Goal: Task Accomplishment & Management: Use online tool/utility

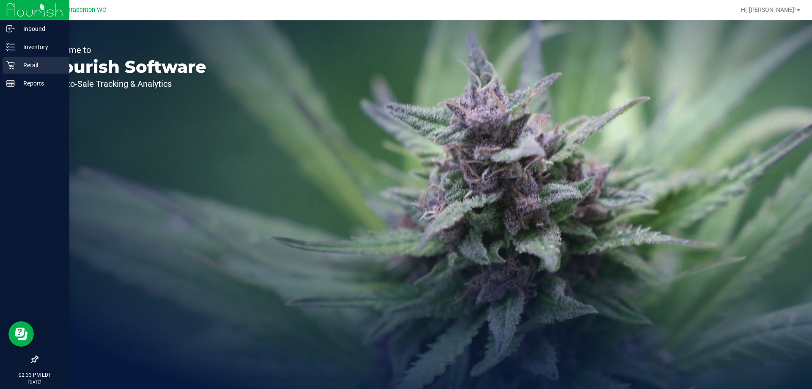
click at [12, 67] on icon at bounding box center [10, 65] width 8 height 8
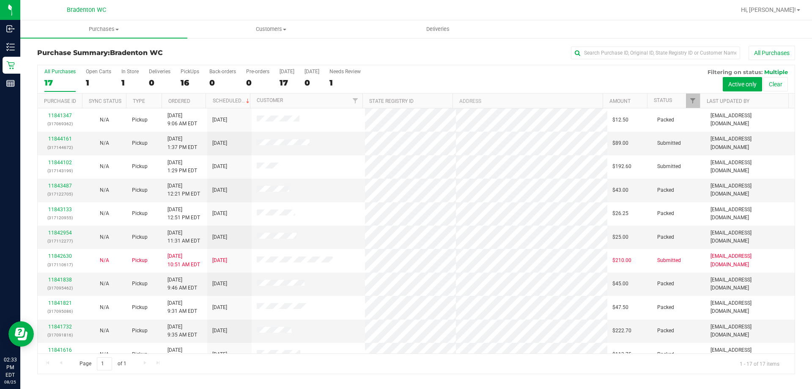
click at [209, 46] on div "Purchase Summary: Bradenton WC All Purchases" at bounding box center [416, 55] width 758 height 19
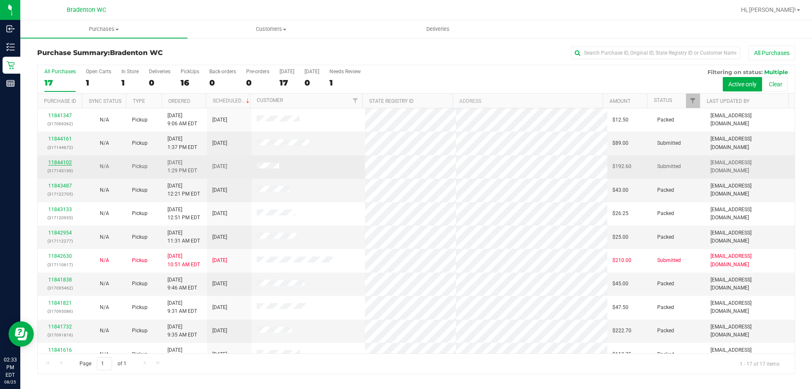
click at [61, 163] on link "11844102" at bounding box center [60, 162] width 24 height 6
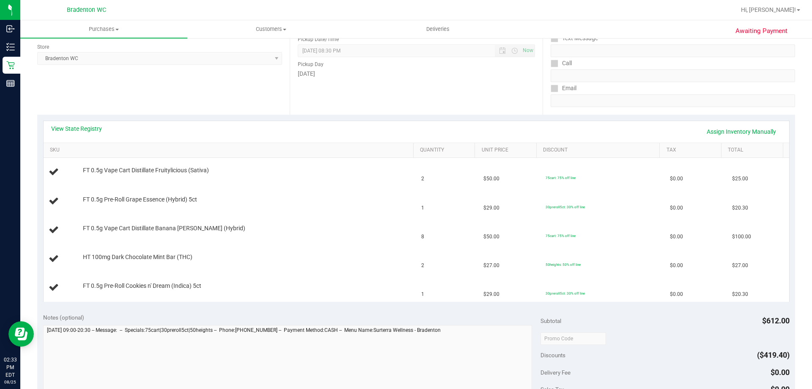
scroll to position [114, 0]
click at [84, 131] on link "View State Registry" at bounding box center [76, 128] width 51 height 8
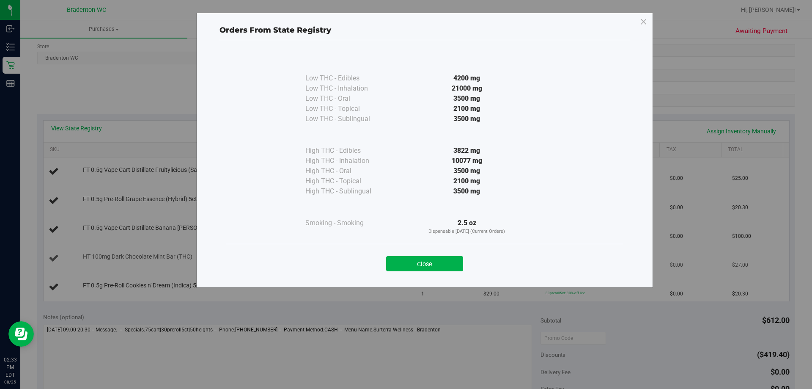
click at [454, 266] on button "Close" at bounding box center [424, 263] width 77 height 15
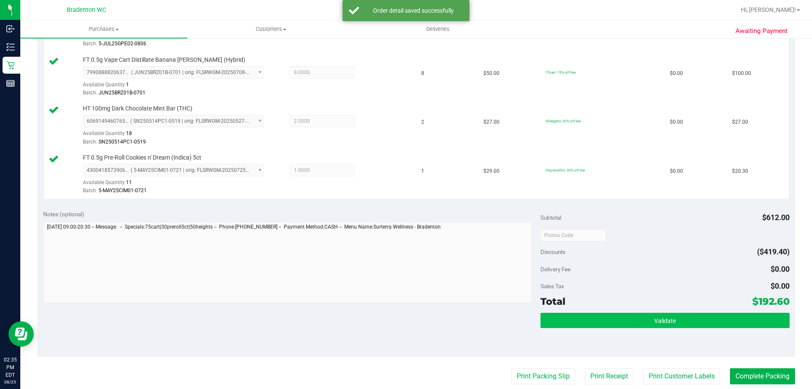
scroll to position [325, 0]
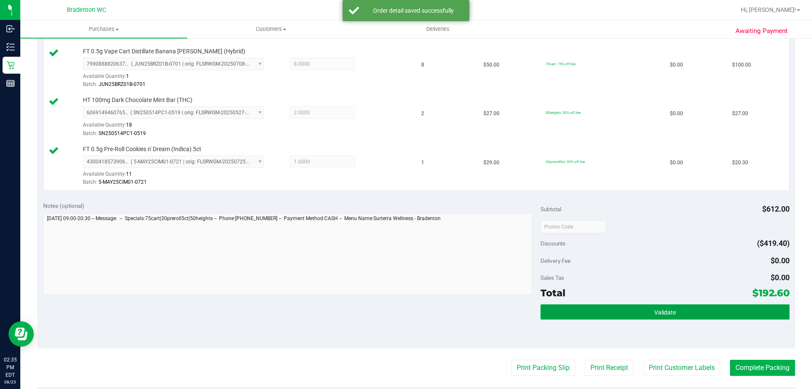
click at [706, 311] on button "Validate" at bounding box center [664, 311] width 249 height 15
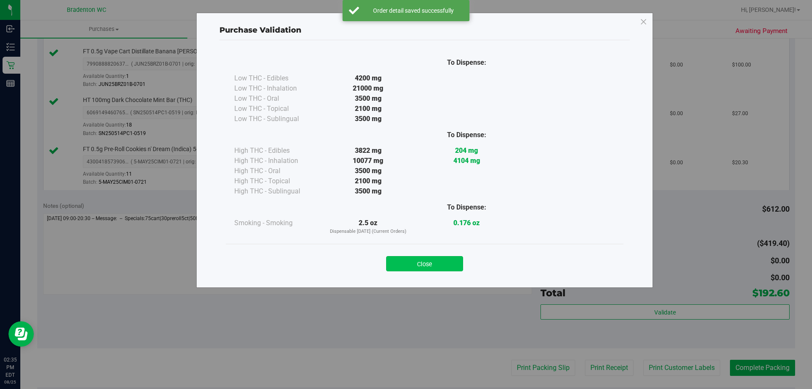
click at [446, 262] on button "Close" at bounding box center [424, 263] width 77 height 15
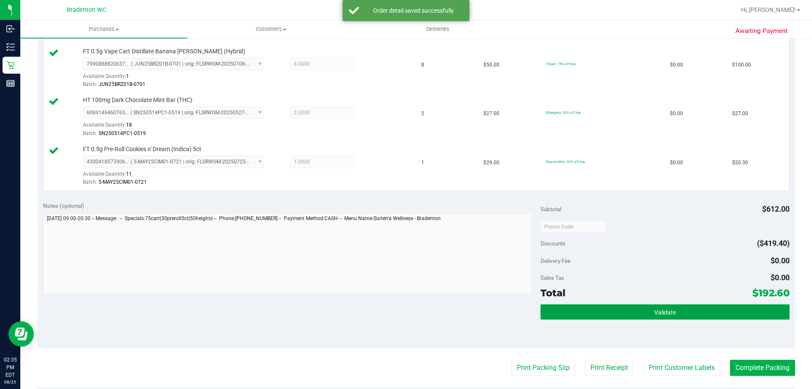
click at [671, 310] on button "Validate" at bounding box center [664, 311] width 249 height 15
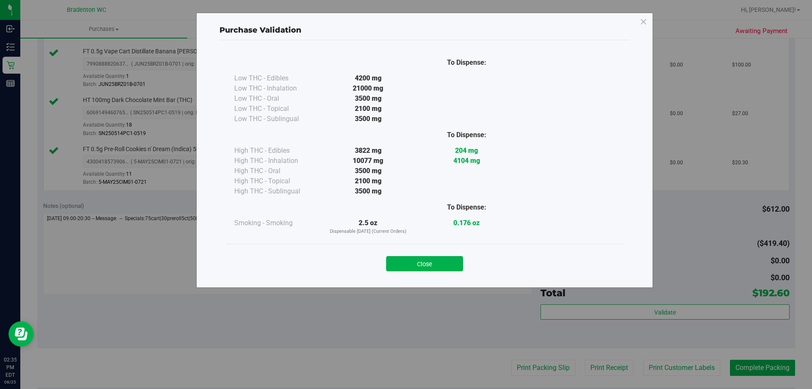
click at [465, 265] on div "Close" at bounding box center [424, 260] width 385 height 21
click at [453, 260] on button "Close" at bounding box center [424, 263] width 77 height 15
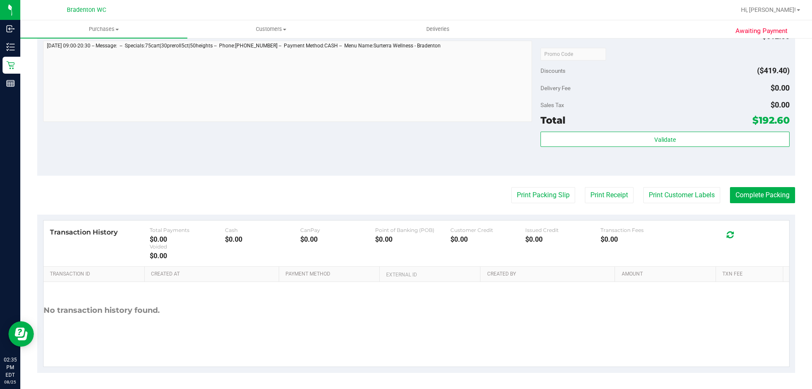
scroll to position [498, 0]
click at [747, 196] on button "Complete Packing" at bounding box center [762, 194] width 65 height 16
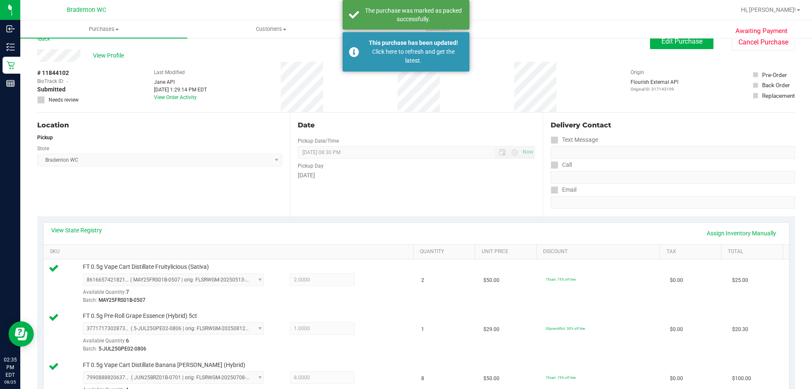
scroll to position [0, 0]
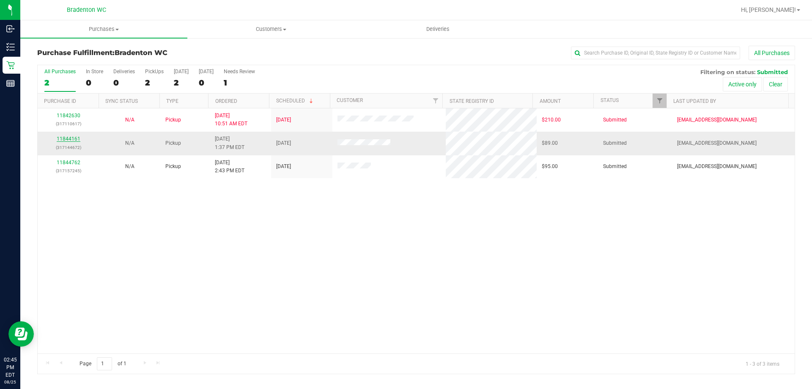
click at [72, 138] on link "11844161" at bounding box center [69, 139] width 24 height 6
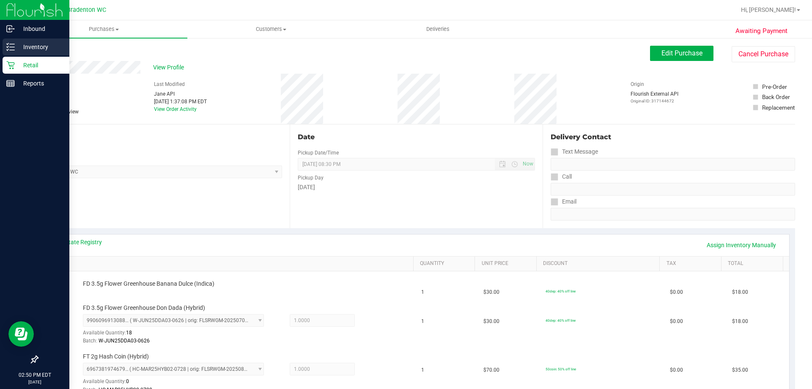
click at [19, 41] on div "Inventory" at bounding box center [36, 46] width 67 height 17
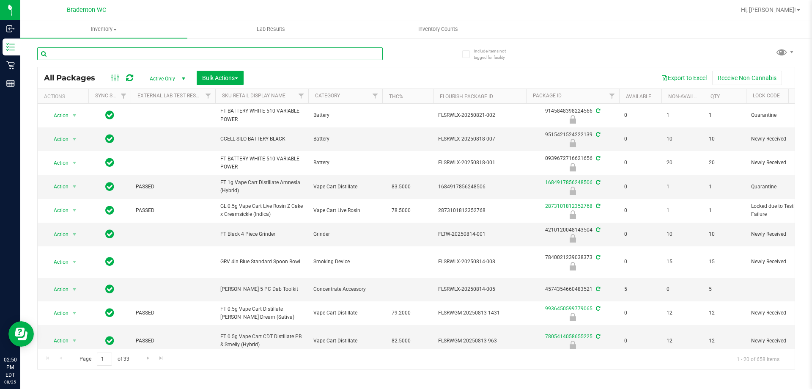
click at [171, 53] on input "text" at bounding box center [209, 53] width 345 height 13
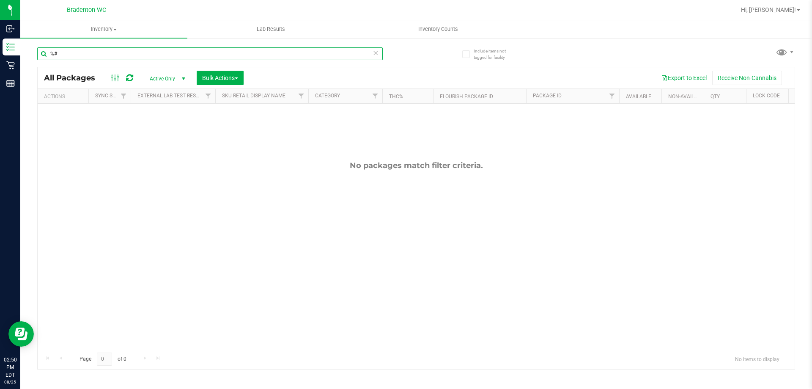
type input "%"
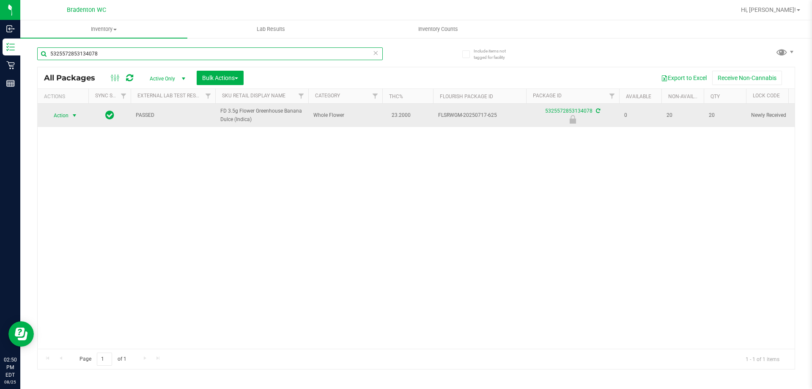
type input "5325572853134078"
click at [73, 115] on span "select" at bounding box center [74, 115] width 7 height 7
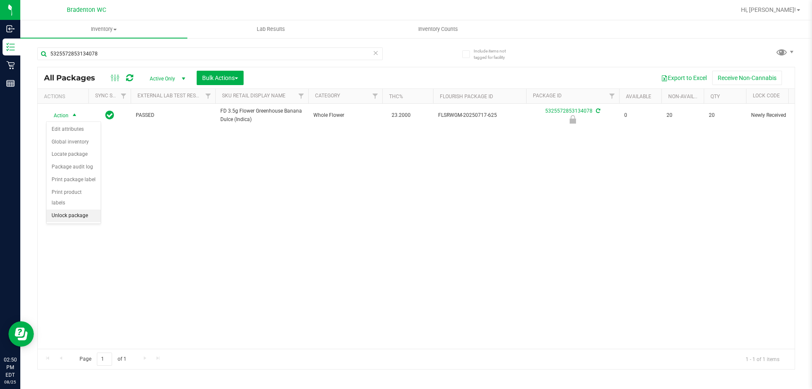
click at [83, 209] on li "Unlock package" at bounding box center [74, 215] width 54 height 13
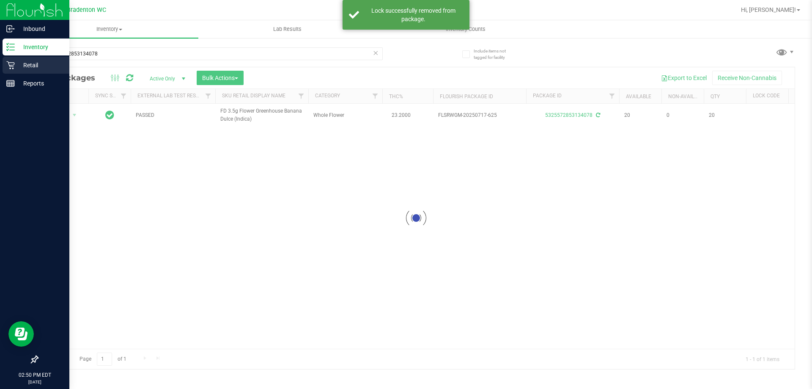
click at [16, 65] on p "Retail" at bounding box center [40, 65] width 51 height 10
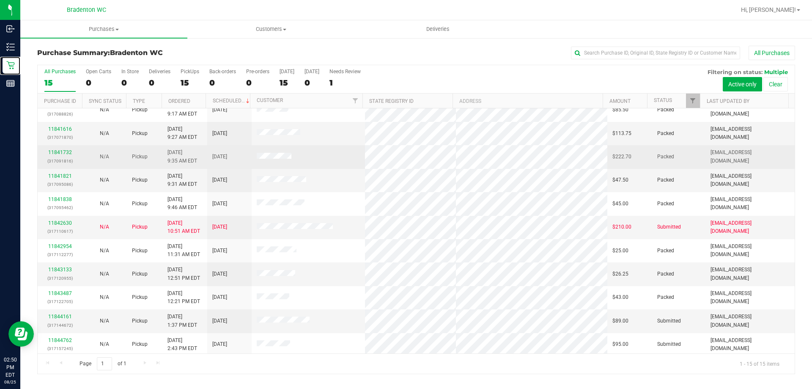
scroll to position [106, 0]
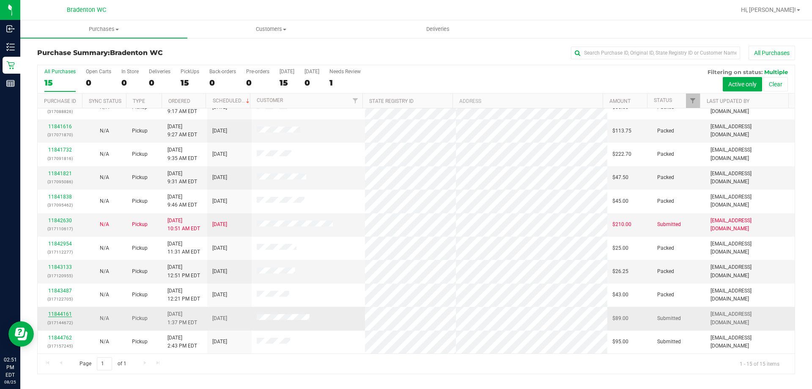
click at [57, 316] on link "11844161" at bounding box center [60, 314] width 24 height 6
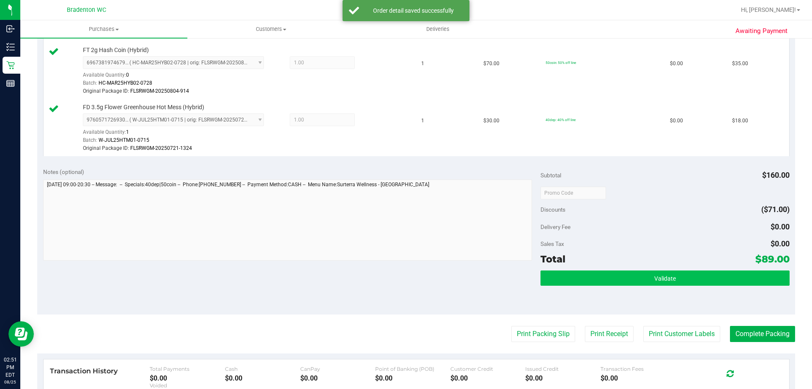
scroll to position [338, 0]
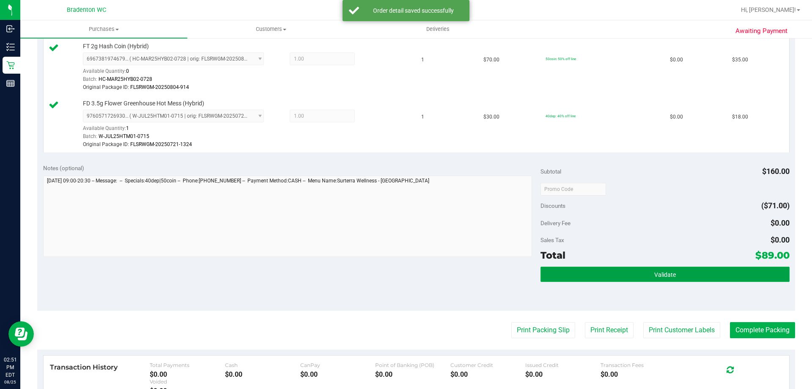
click at [665, 273] on span "Validate" at bounding box center [665, 274] width 22 height 7
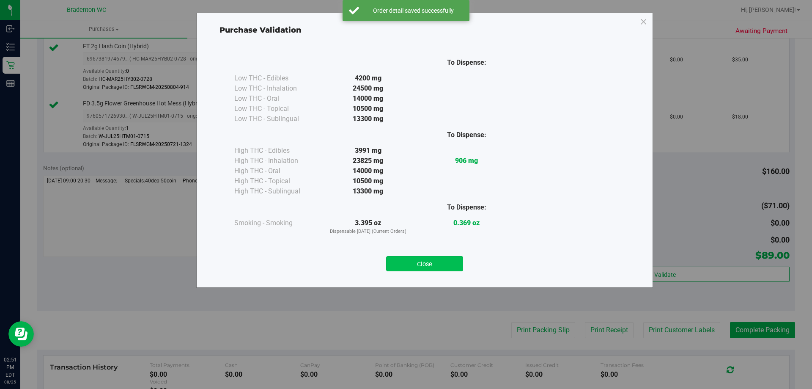
click at [454, 261] on button "Close" at bounding box center [424, 263] width 77 height 15
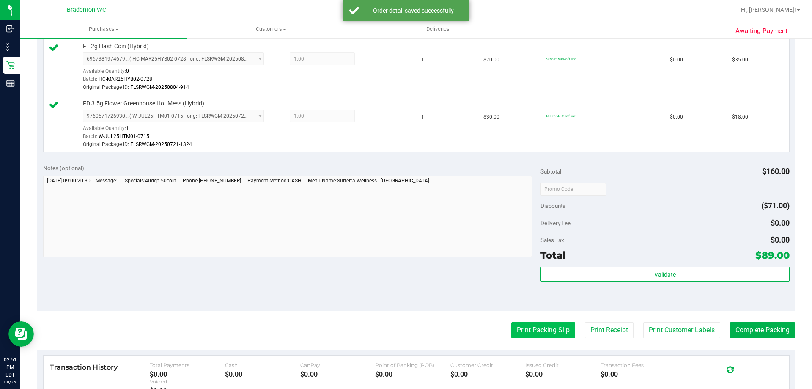
click at [538, 326] on button "Print Packing Slip" at bounding box center [543, 330] width 64 height 16
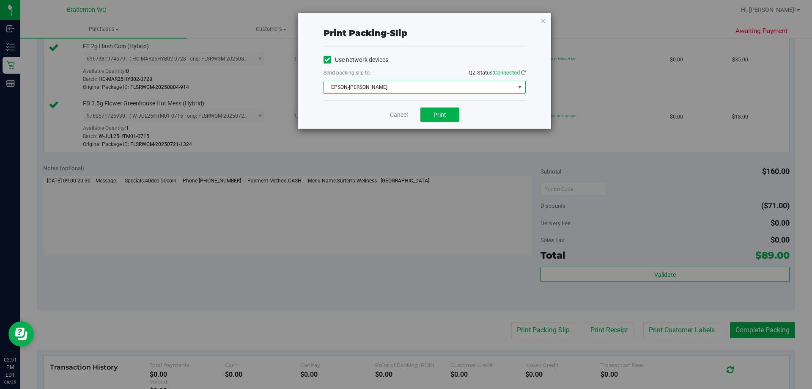
click at [490, 83] on span "EPSON-[PERSON_NAME]" at bounding box center [419, 87] width 191 height 12
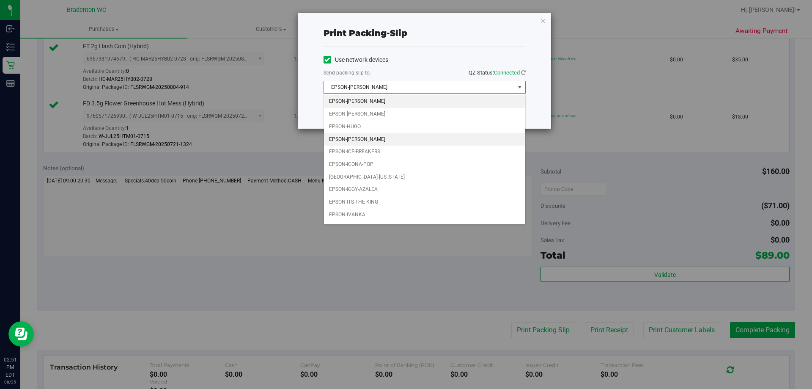
click at [370, 134] on li "EPSON-[PERSON_NAME]" at bounding box center [424, 139] width 201 height 13
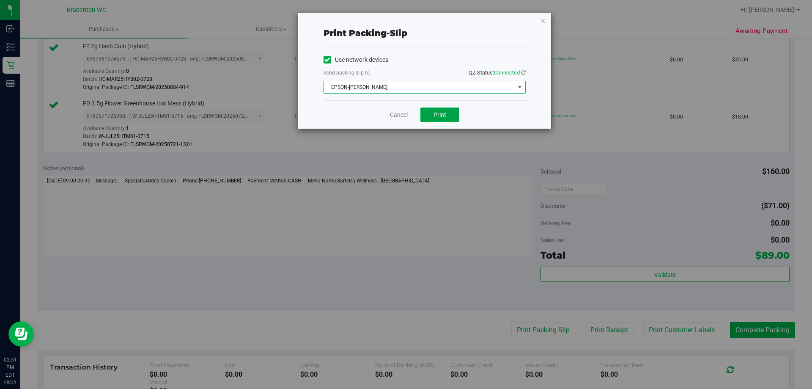
click at [449, 112] on button "Print" at bounding box center [439, 114] width 39 height 14
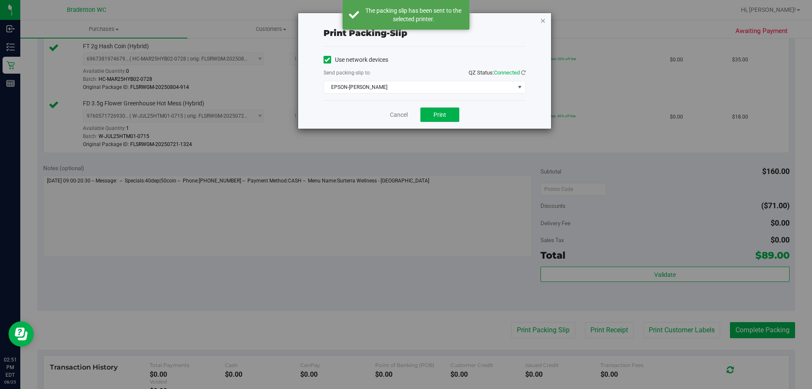
click at [542, 22] on icon "button" at bounding box center [543, 20] width 6 height 10
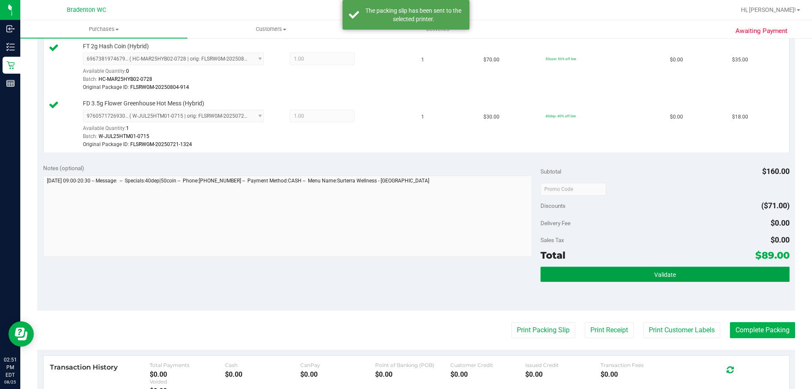
click at [682, 275] on button "Validate" at bounding box center [664, 273] width 249 height 15
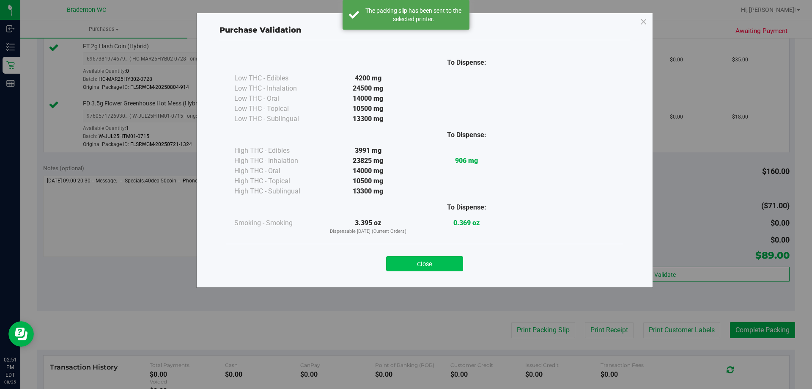
click at [433, 261] on button "Close" at bounding box center [424, 263] width 77 height 15
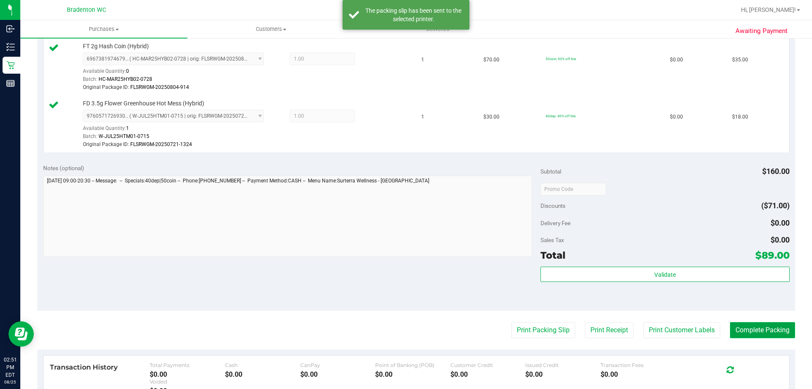
click at [764, 324] on button "Complete Packing" at bounding box center [762, 330] width 65 height 16
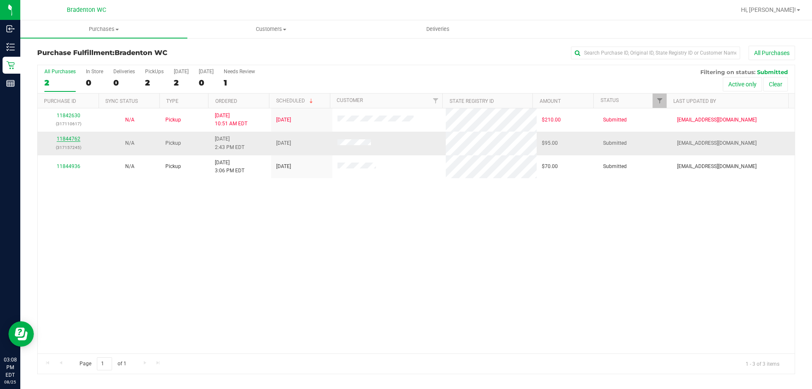
click at [76, 137] on link "11844762" at bounding box center [69, 139] width 24 height 6
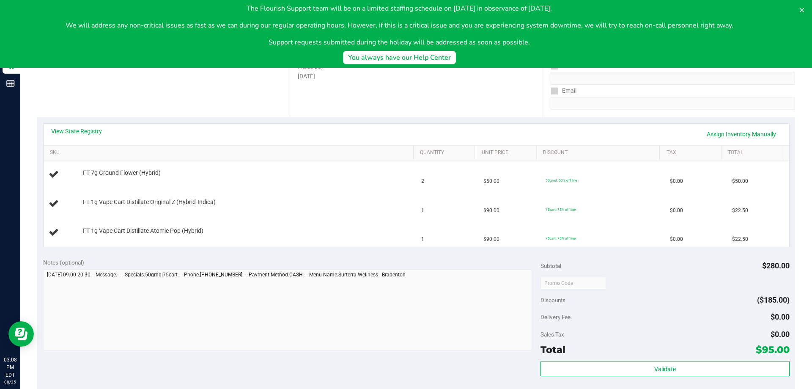
scroll to position [113, 0]
click at [802, 13] on icon at bounding box center [801, 10] width 7 height 7
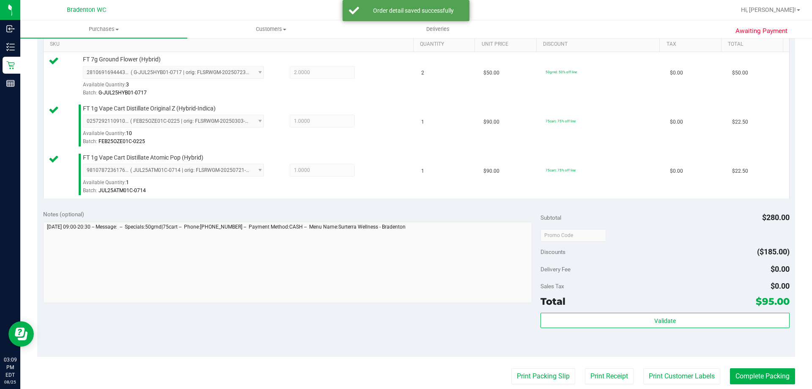
scroll to position [282, 0]
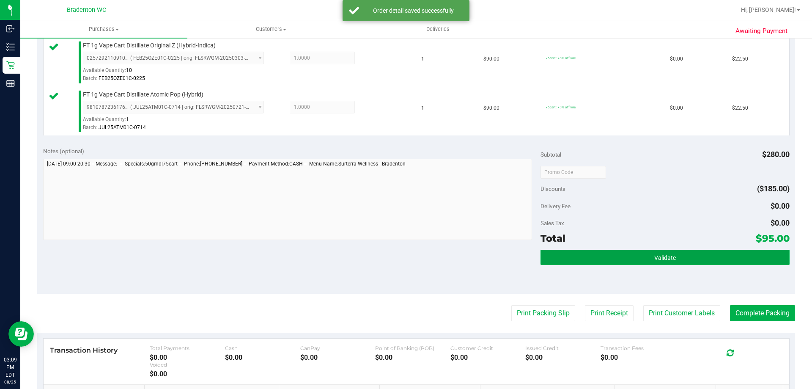
click at [667, 258] on span "Validate" at bounding box center [665, 257] width 22 height 7
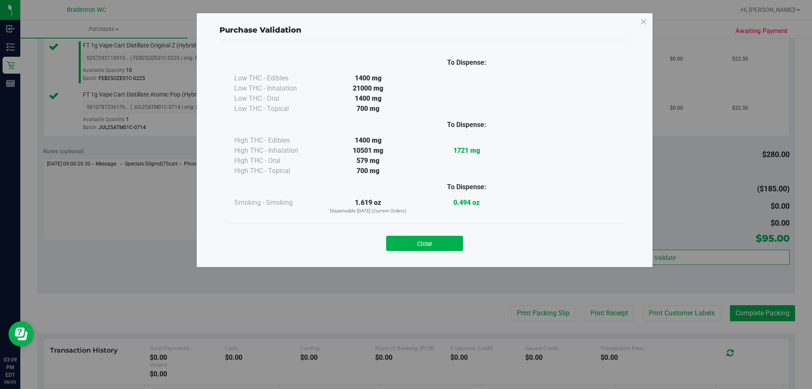
drag, startPoint x: 432, startPoint y: 243, endPoint x: 493, endPoint y: 269, distance: 66.7
click at [432, 242] on button "Close" at bounding box center [424, 242] width 77 height 15
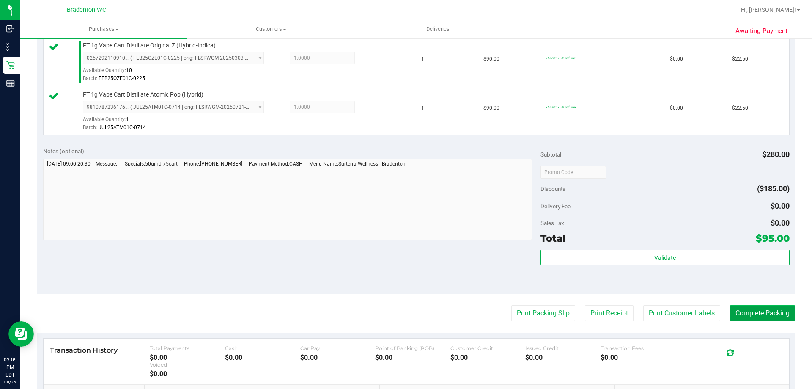
click at [745, 320] on button "Complete Packing" at bounding box center [762, 313] width 65 height 16
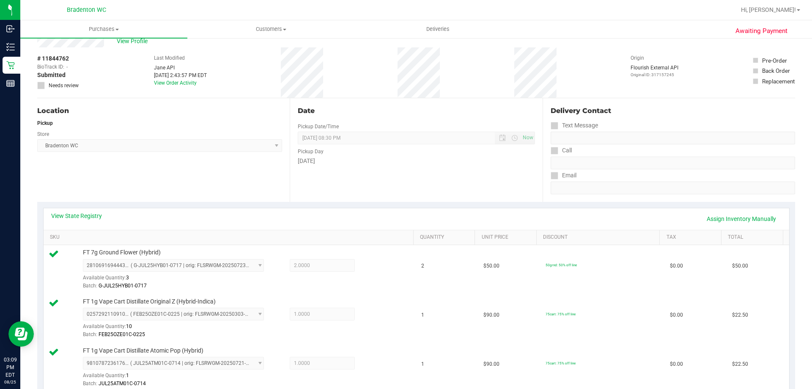
scroll to position [0, 0]
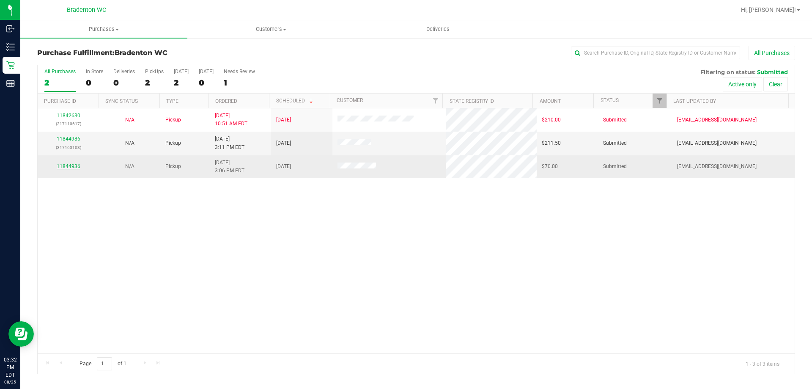
click at [66, 167] on link "11844936" at bounding box center [69, 166] width 24 height 6
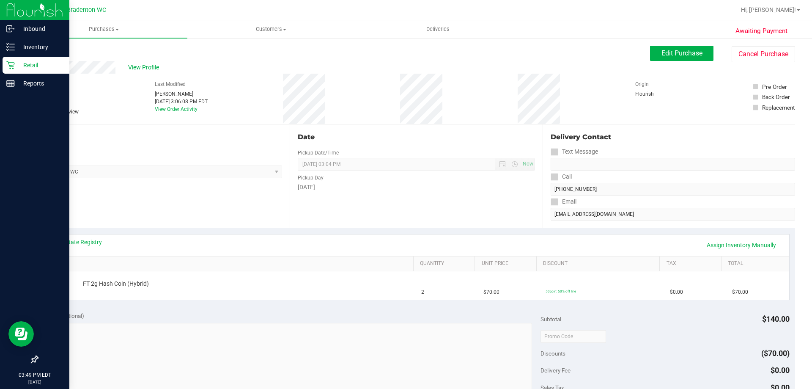
click at [16, 68] on p "Retail" at bounding box center [40, 65] width 51 height 10
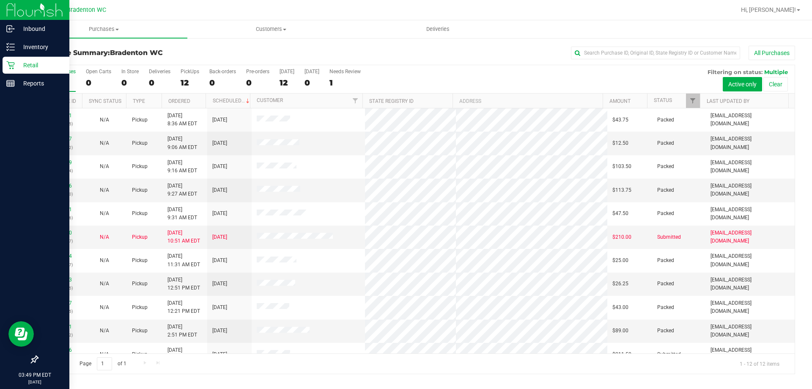
scroll to position [36, 0]
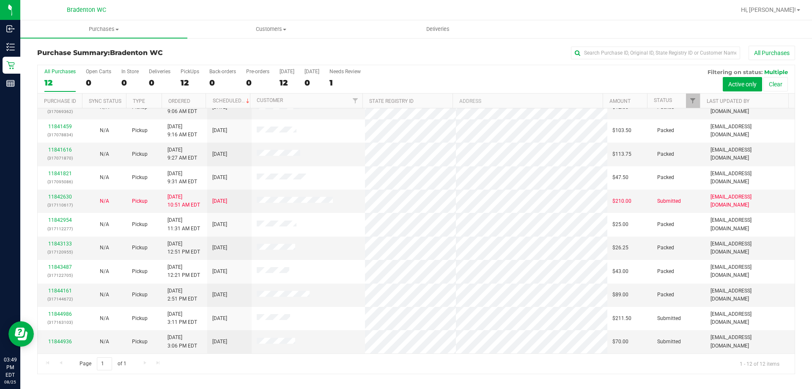
click at [263, 371] on div "Page 1 of 1 1 - 12 of 12 items" at bounding box center [416, 363] width 757 height 20
click at [59, 343] on link "11844936" at bounding box center [60, 341] width 24 height 6
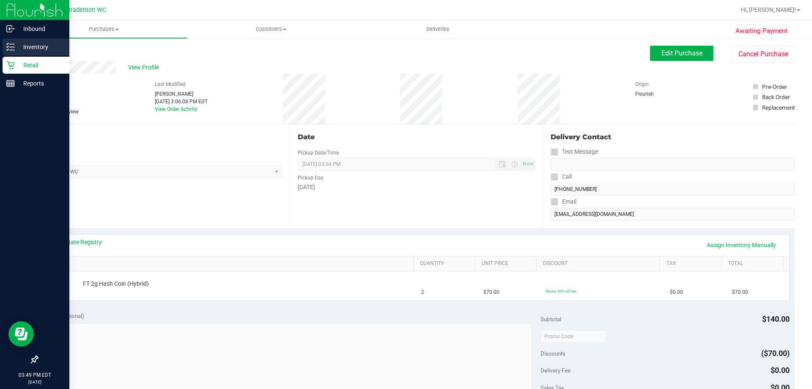
click at [8, 50] on icon at bounding box center [10, 47] width 8 height 8
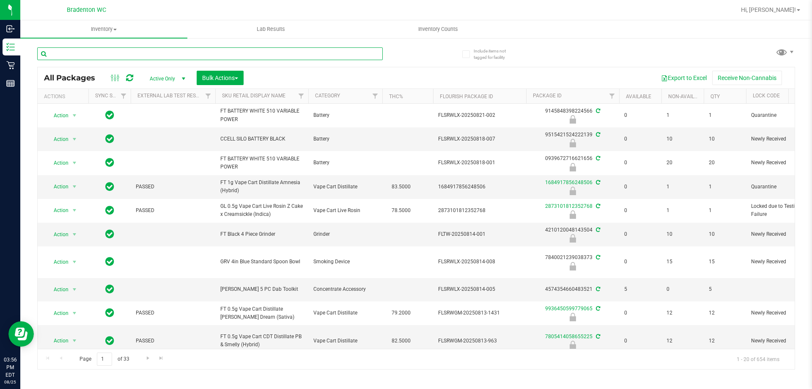
click at [113, 52] on input "text" at bounding box center [209, 53] width 345 height 13
click at [147, 53] on input "text" at bounding box center [209, 53] width 345 height 13
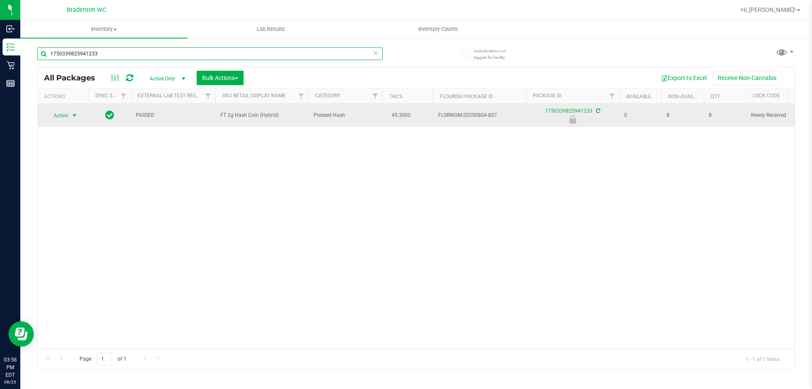
type input "1750339825941233"
click at [74, 116] on span "select" at bounding box center [74, 115] width 7 height 7
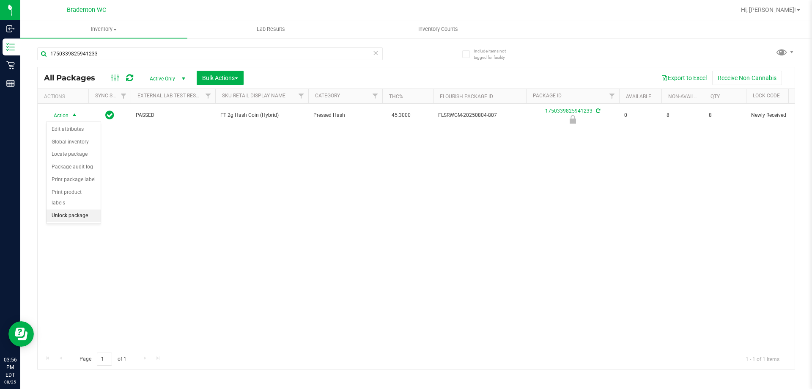
click at [76, 209] on li "Unlock package" at bounding box center [74, 215] width 54 height 13
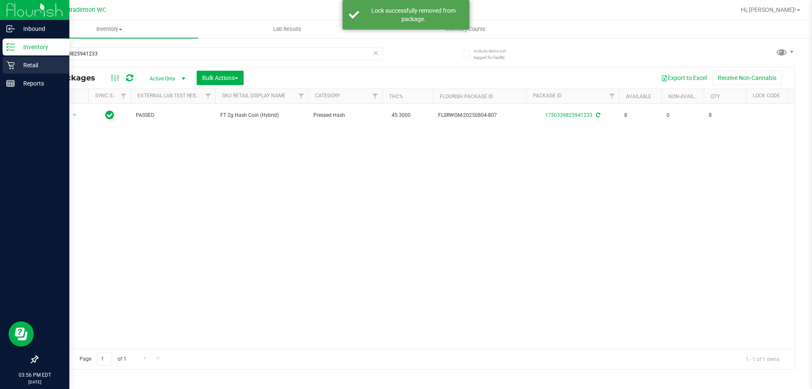
click at [4, 66] on div "Retail" at bounding box center [36, 65] width 67 height 17
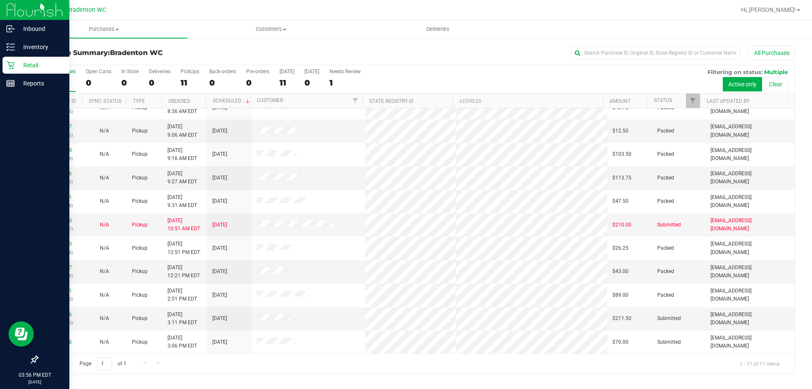
scroll to position [11, 0]
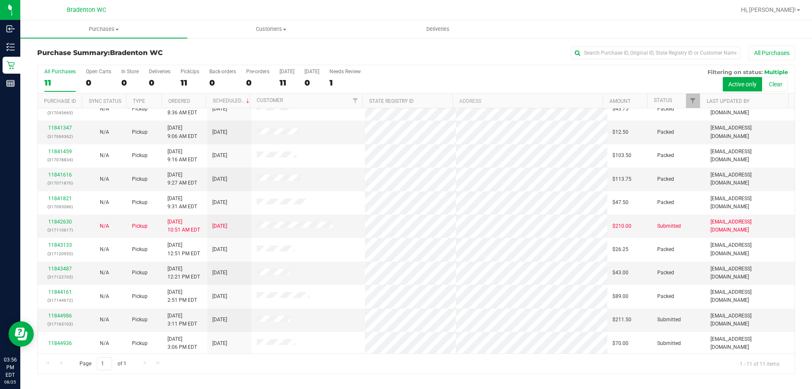
click at [224, 364] on div "Page 1 of 1 1 - 11 of 11 items" at bounding box center [416, 363] width 757 height 20
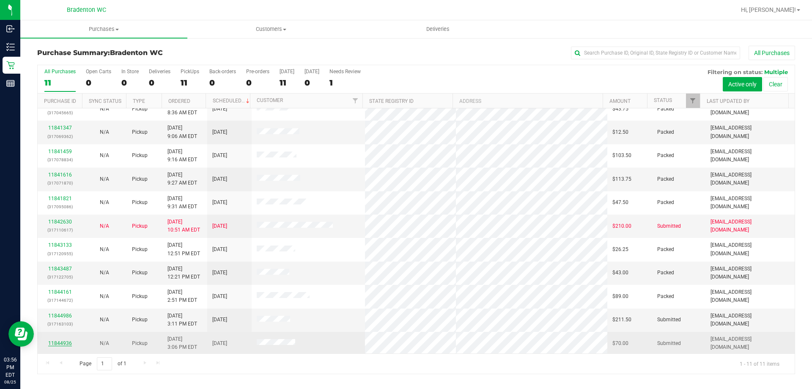
click at [67, 342] on link "11844936" at bounding box center [60, 343] width 24 height 6
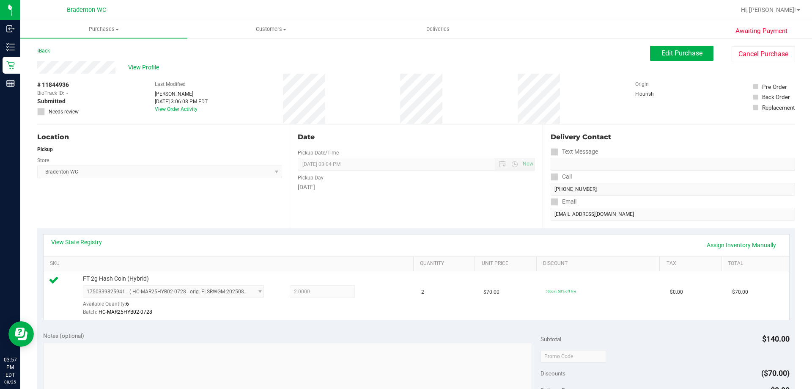
scroll to position [169, 0]
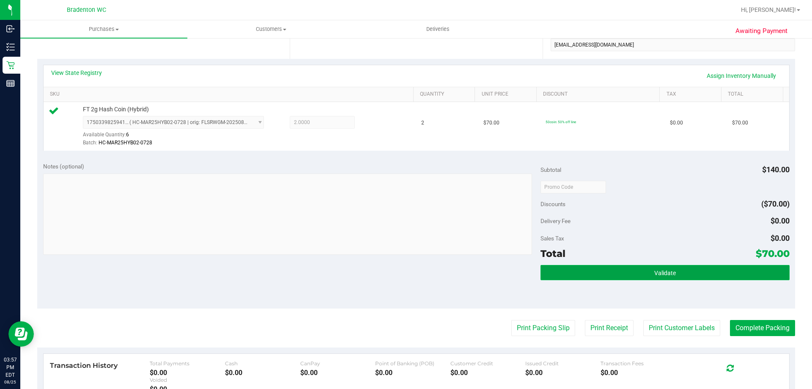
click at [657, 274] on span "Validate" at bounding box center [665, 272] width 22 height 7
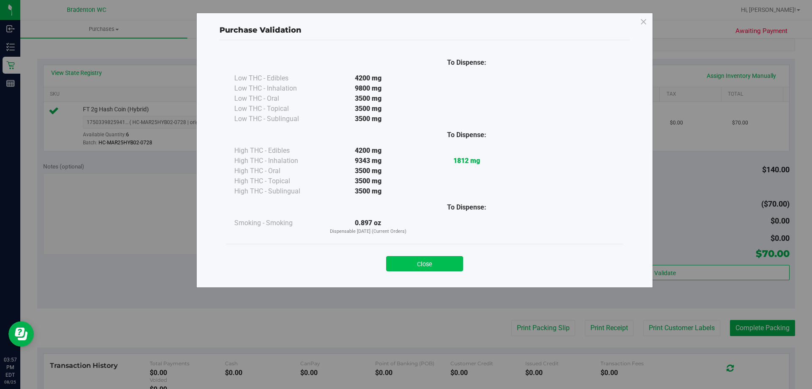
click at [440, 268] on button "Close" at bounding box center [424, 263] width 77 height 15
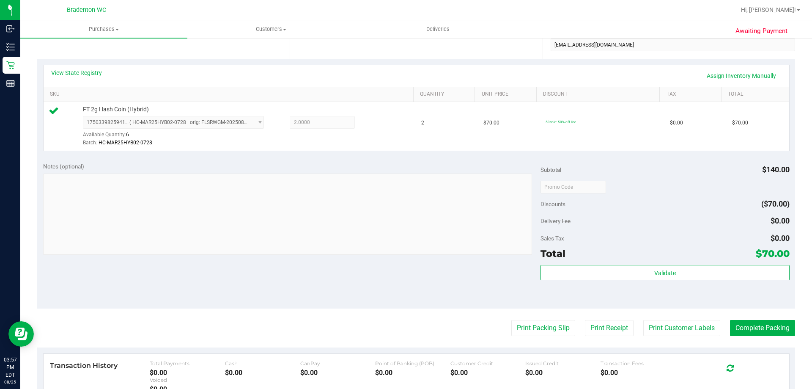
click at [537, 319] on purchase-details "Back Edit Purchase Cancel Purchase View Profile # 11844936 BioTrack ID: - Submi…" at bounding box center [416, 191] width 758 height 629
click at [534, 329] on button "Print Packing Slip" at bounding box center [543, 328] width 64 height 16
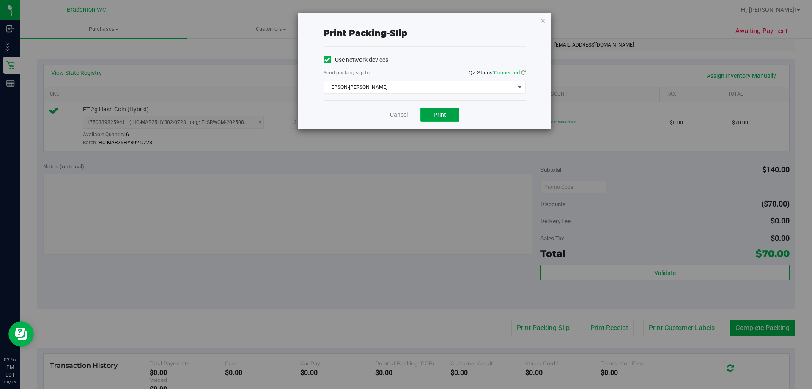
click at [443, 109] on button "Print" at bounding box center [439, 114] width 39 height 14
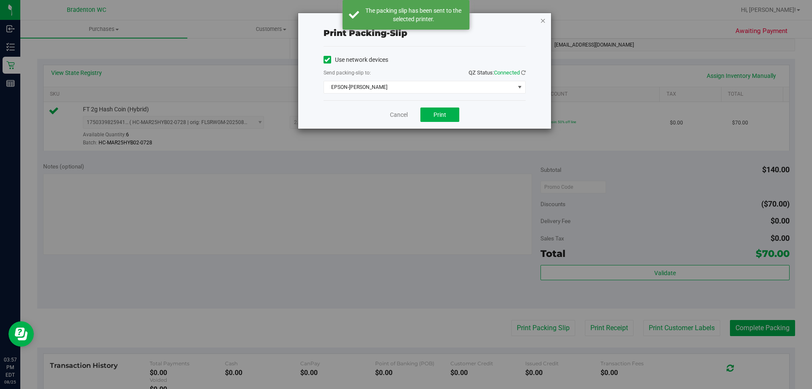
click at [543, 21] on icon "button" at bounding box center [543, 20] width 6 height 10
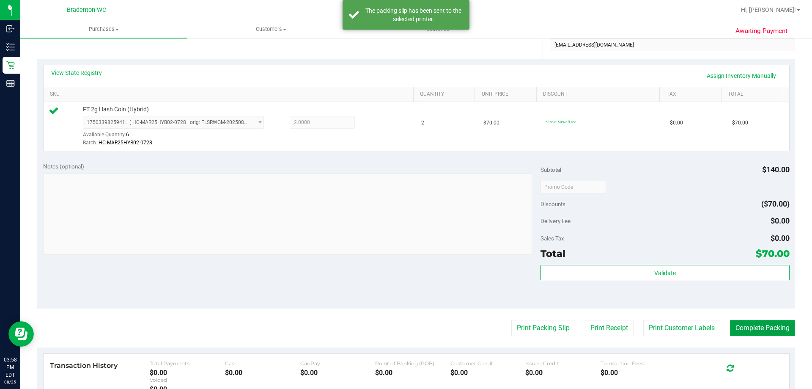
click at [765, 332] on button "Complete Packing" at bounding box center [762, 328] width 65 height 16
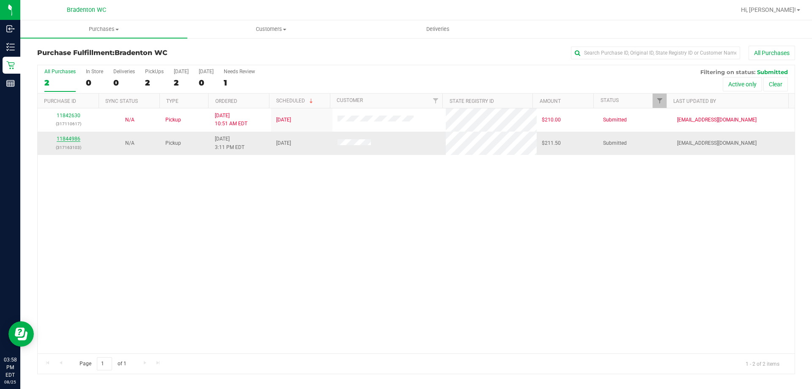
click at [77, 139] on link "11844986" at bounding box center [69, 139] width 24 height 6
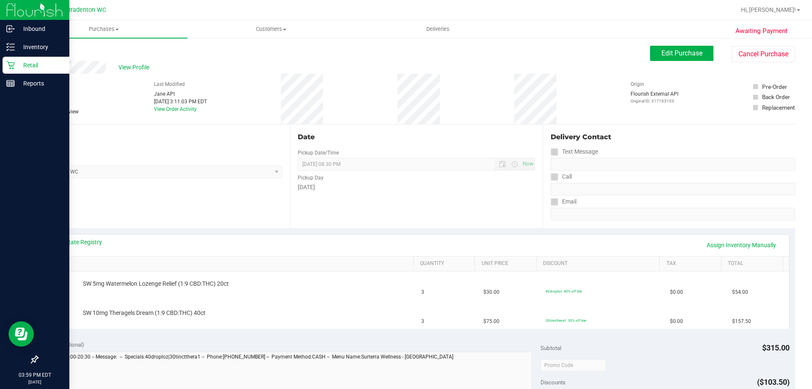
click at [7, 61] on icon at bounding box center [10, 65] width 8 height 8
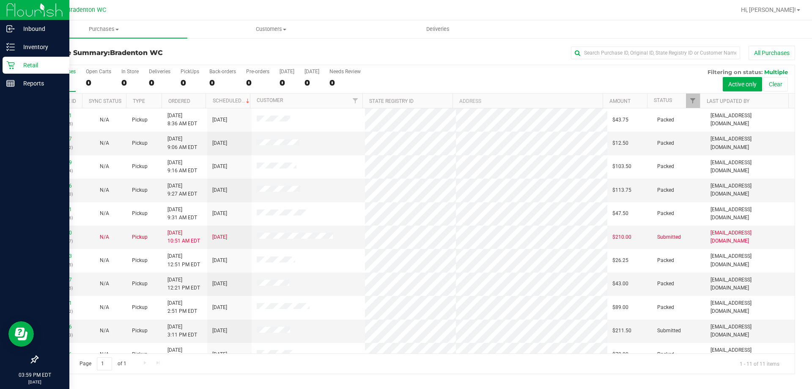
scroll to position [12, 0]
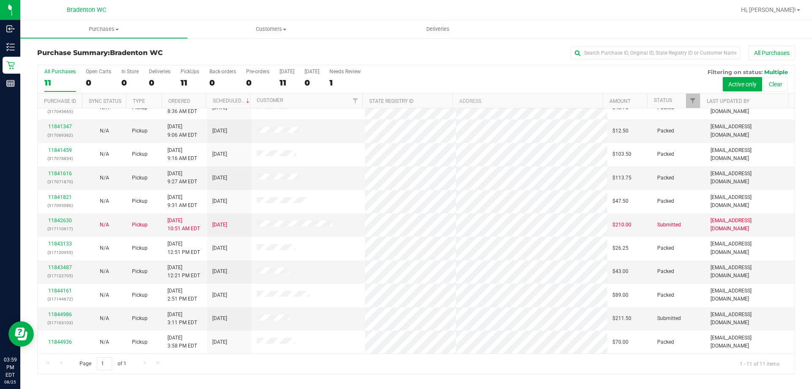
click at [228, 370] on div "Page 1 of 1 1 - 11 of 11 items" at bounding box center [416, 363] width 757 height 20
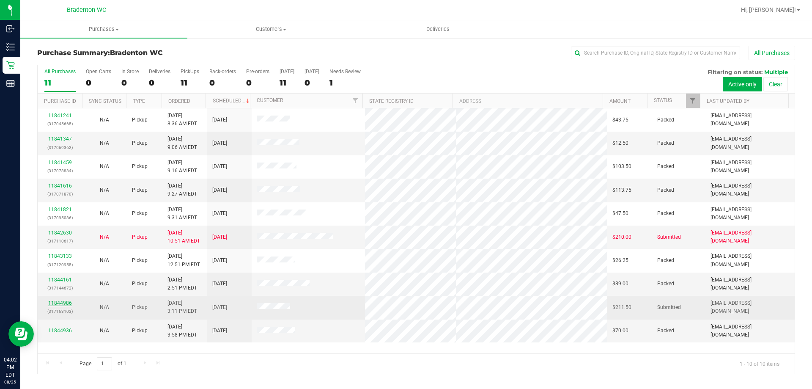
click at [58, 304] on link "11844986" at bounding box center [60, 303] width 24 height 6
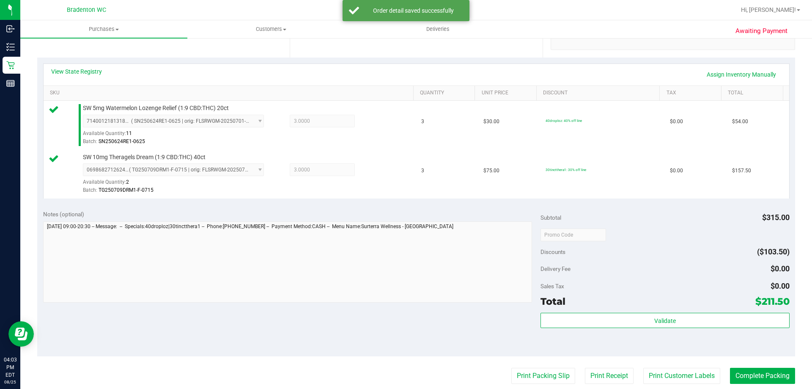
scroll to position [172, 0]
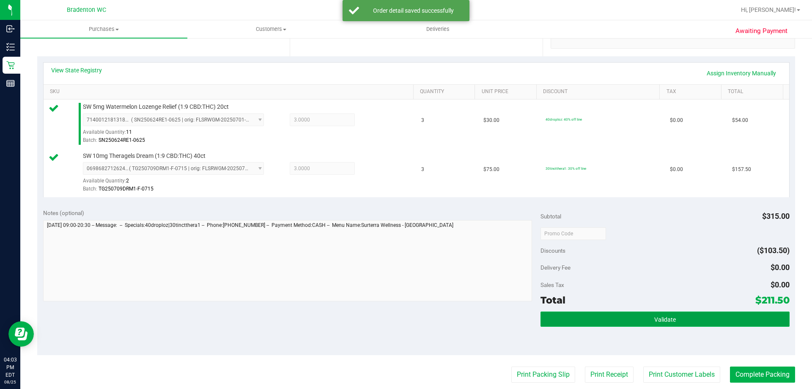
click at [679, 314] on button "Validate" at bounding box center [664, 318] width 249 height 15
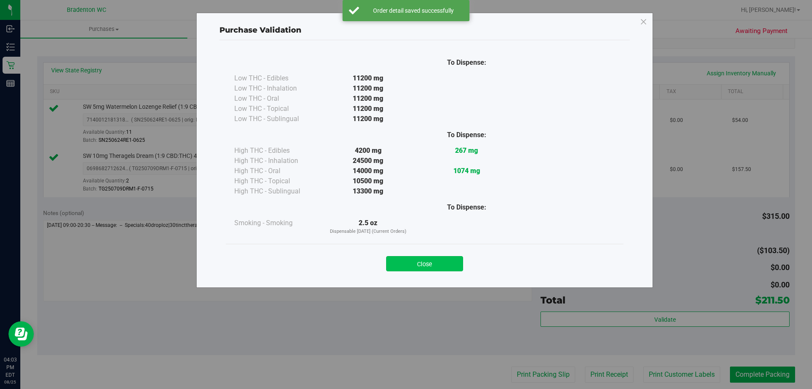
click at [427, 266] on button "Close" at bounding box center [424, 263] width 77 height 15
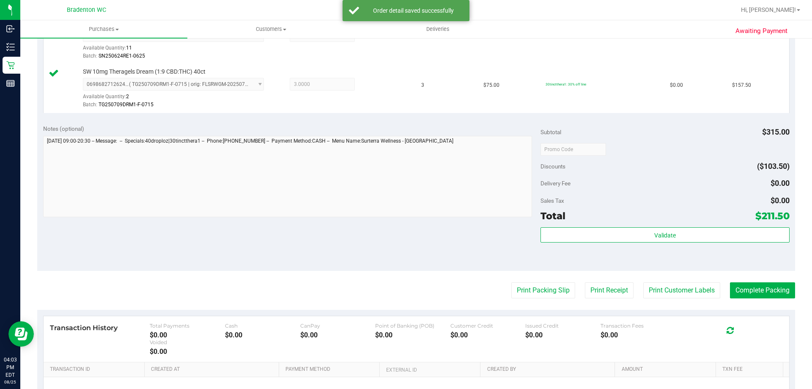
scroll to position [352, 0]
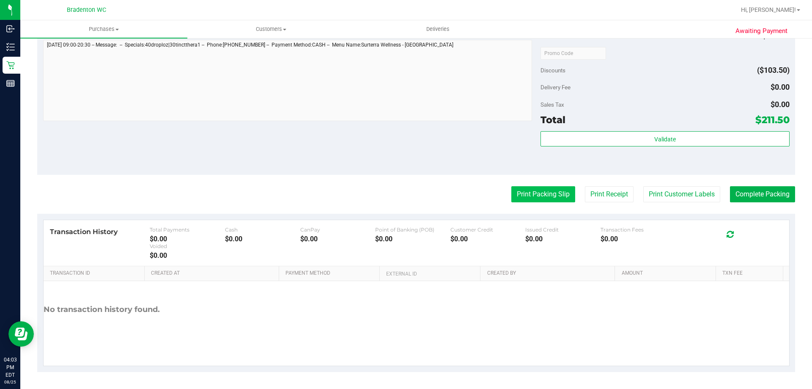
click at [539, 194] on button "Print Packing Slip" at bounding box center [543, 194] width 64 height 16
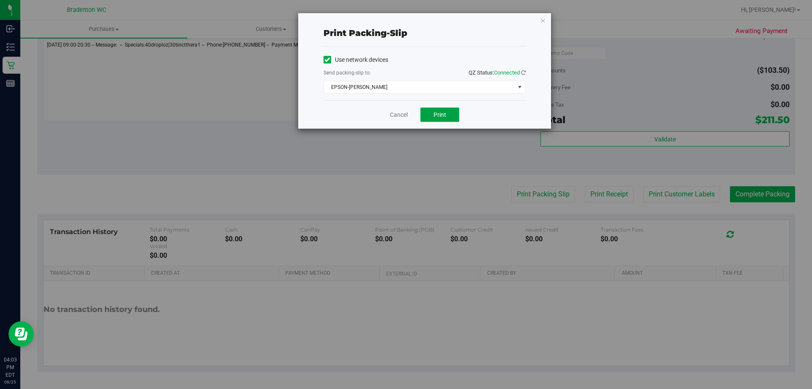
click at [447, 113] on button "Print" at bounding box center [439, 114] width 39 height 14
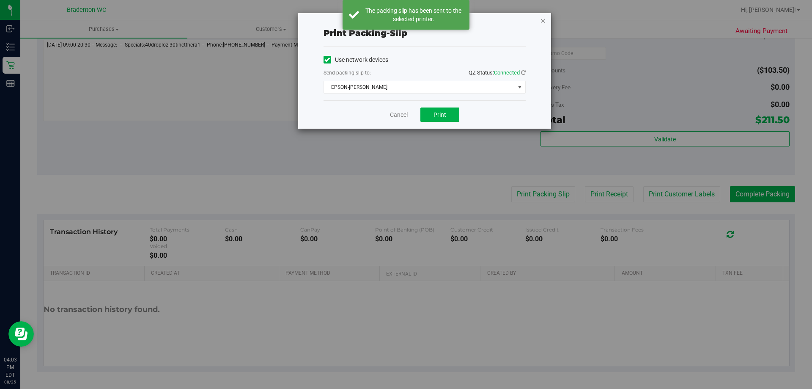
click at [542, 20] on icon "button" at bounding box center [543, 20] width 6 height 10
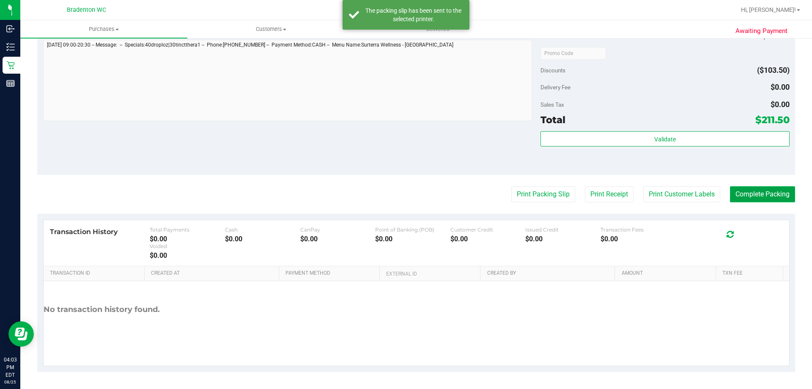
click at [769, 199] on button "Complete Packing" at bounding box center [762, 194] width 65 height 16
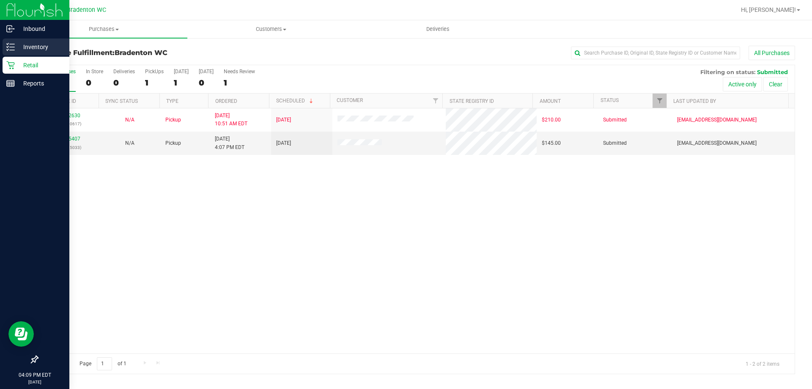
click at [14, 47] on line at bounding box center [12, 47] width 5 height 0
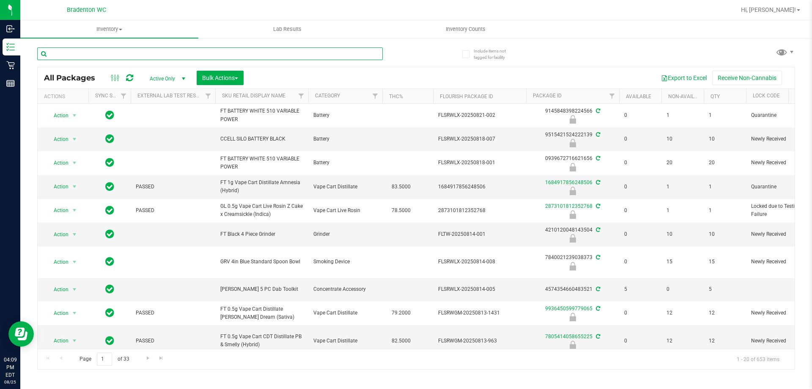
click at [146, 53] on input "text" at bounding box center [209, 53] width 345 height 13
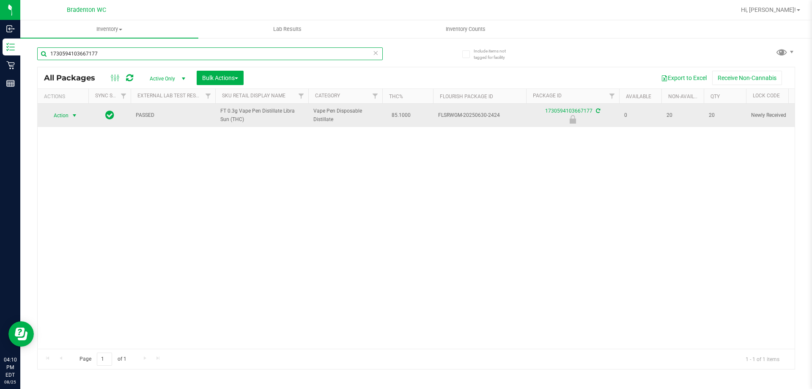
type input "1730594103667177"
click at [74, 115] on span "select" at bounding box center [74, 115] width 7 height 7
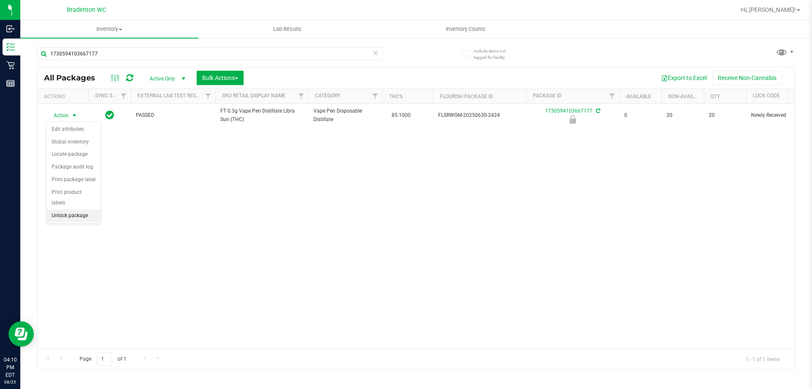
click at [82, 209] on li "Unlock package" at bounding box center [74, 215] width 54 height 13
